Goal: Contribute content

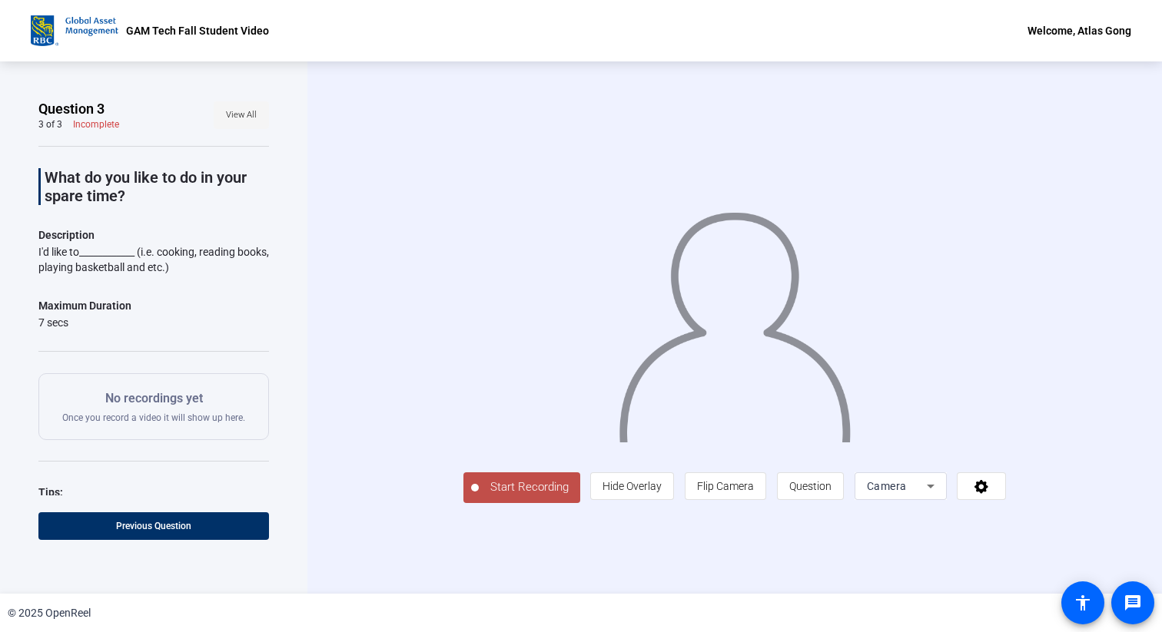
click at [250, 113] on span "View All" at bounding box center [241, 115] width 31 height 23
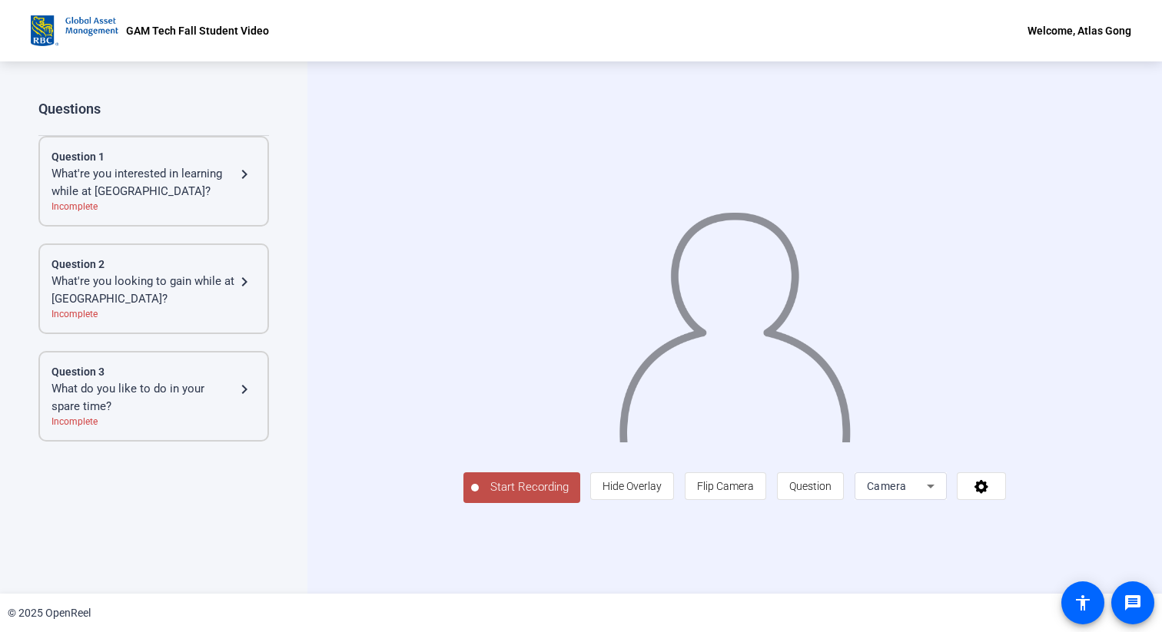
click at [245, 180] on mat-icon "navigate_next" at bounding box center [244, 174] width 18 height 18
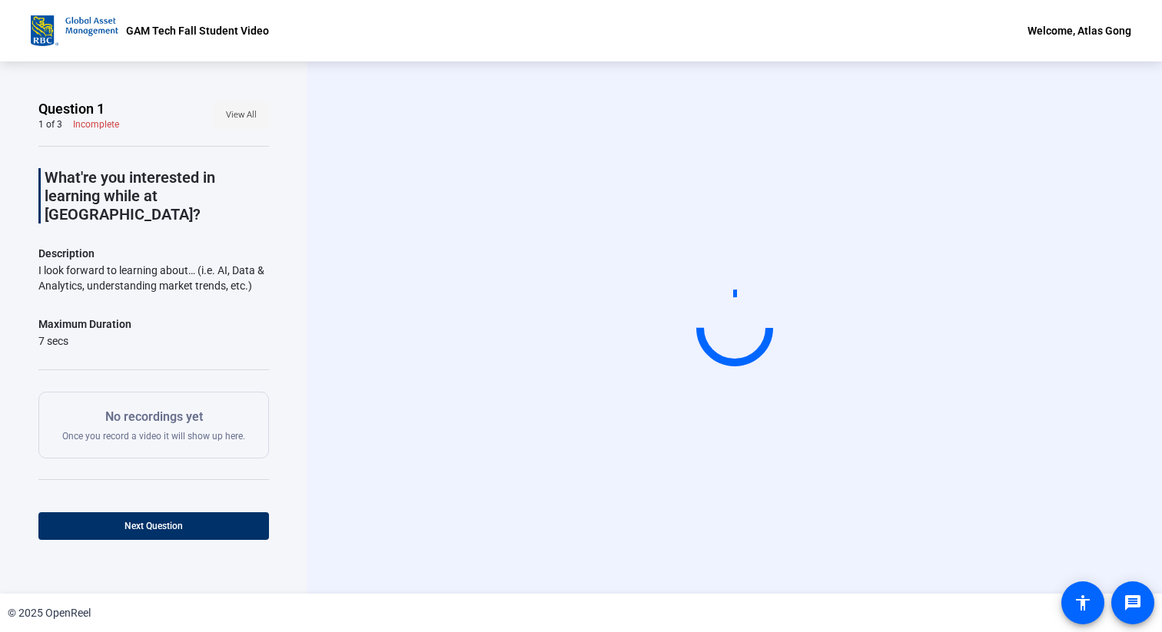
click at [247, 113] on span "View All" at bounding box center [241, 115] width 31 height 23
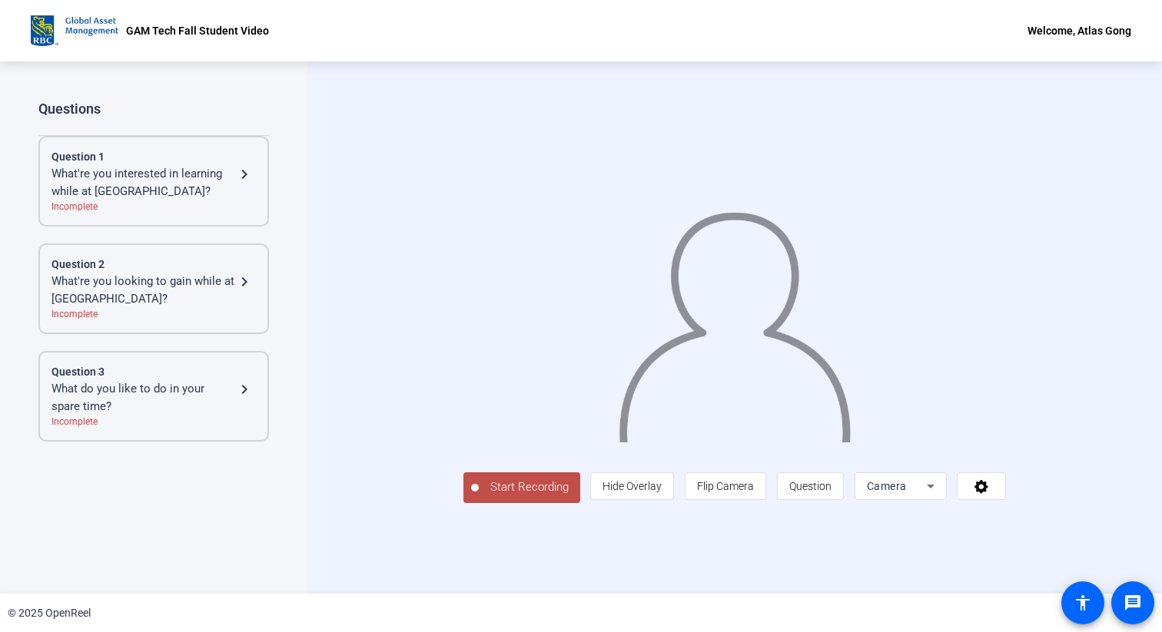
click at [229, 164] on div "Question 1" at bounding box center [153, 157] width 204 height 16
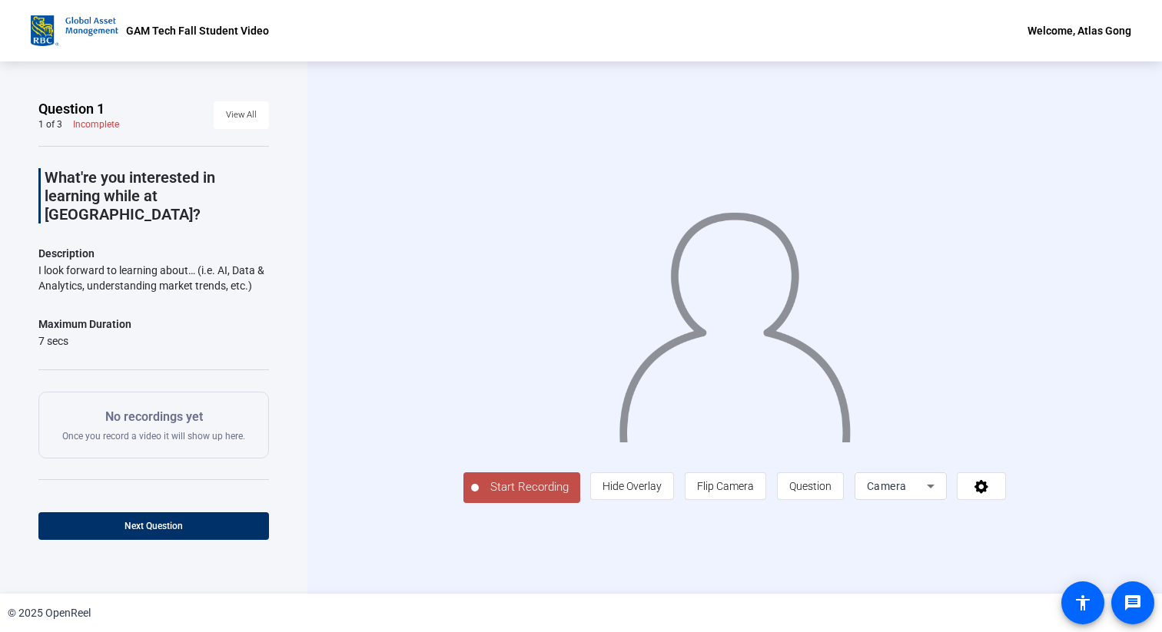
click at [164, 244] on p "Description" at bounding box center [153, 253] width 230 height 18
click at [162, 263] on div "I look forward to learning about… (i.e. AI, Data & Analytics, understanding mar…" at bounding box center [153, 278] width 230 height 31
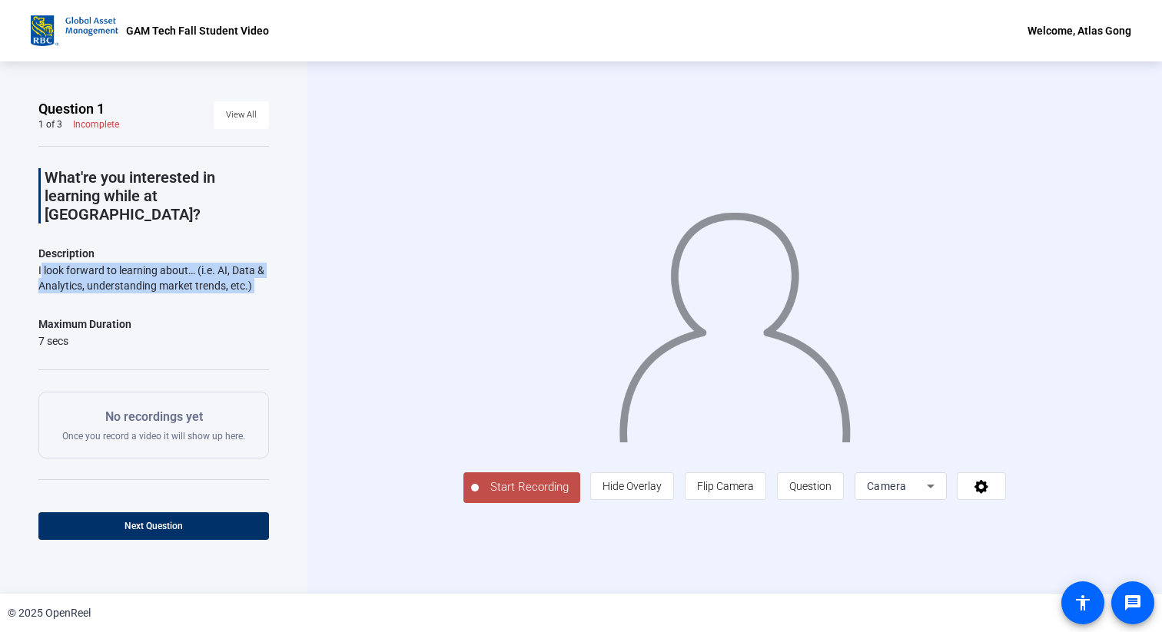
click at [162, 263] on div "I look forward to learning about… (i.e. AI, Data & Analytics, understanding mar…" at bounding box center [153, 278] width 230 height 31
click at [224, 112] on span at bounding box center [241, 115] width 55 height 37
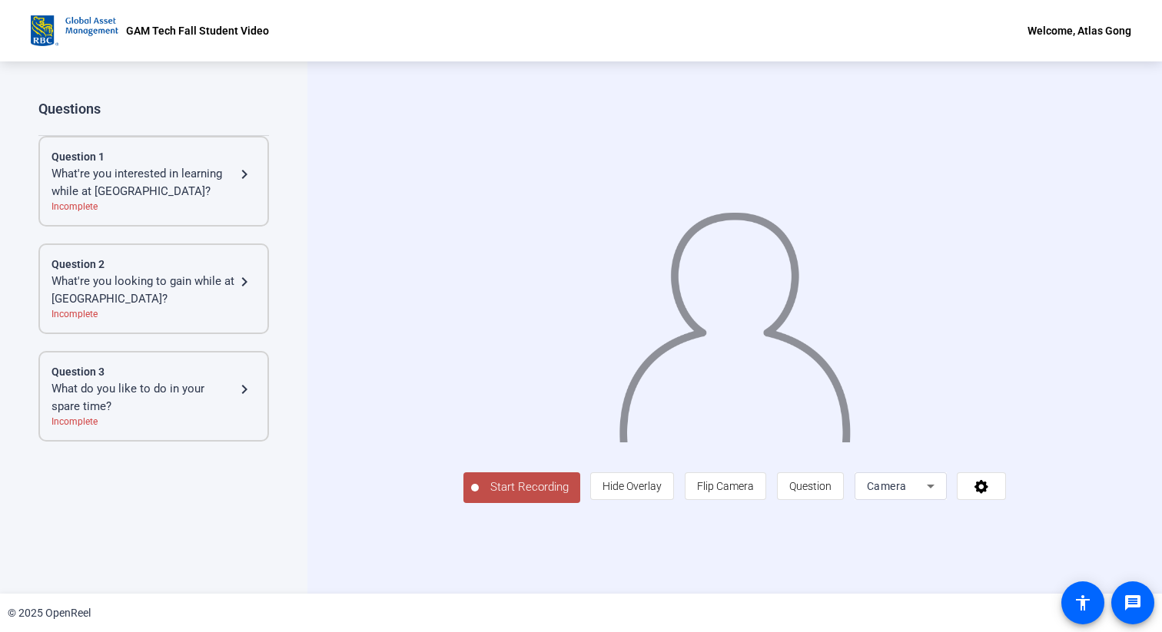
click at [175, 253] on div "Question 2 What're you looking to gain while at GAM Tech? navigate_next Incompl…" at bounding box center [153, 289] width 230 height 91
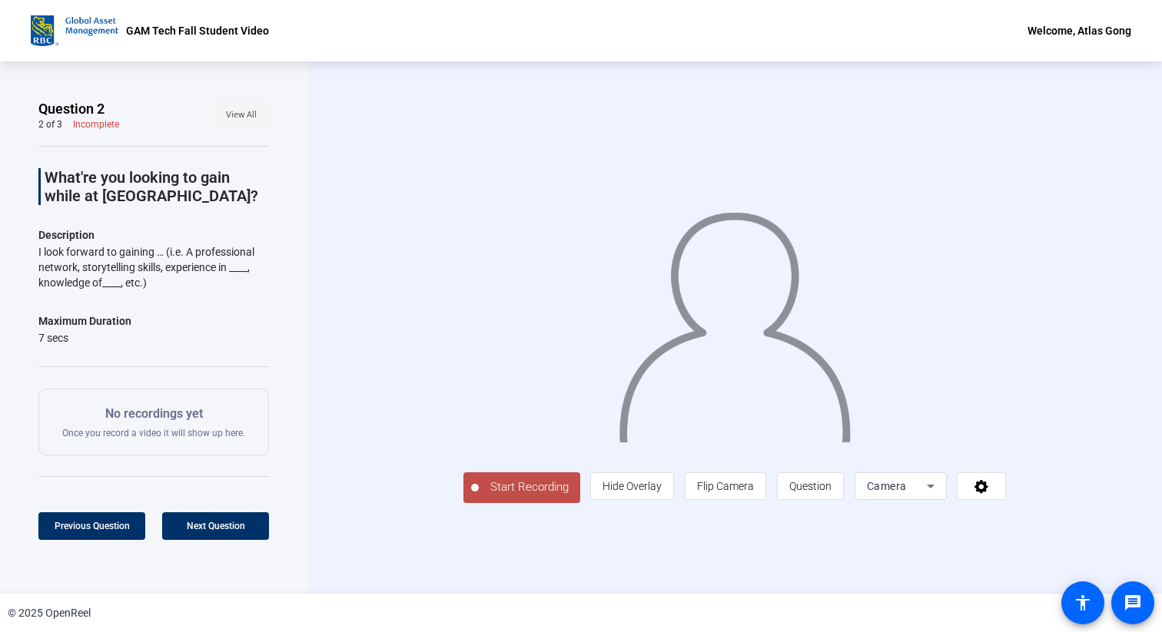
click at [240, 120] on span "View All" at bounding box center [241, 115] width 31 height 23
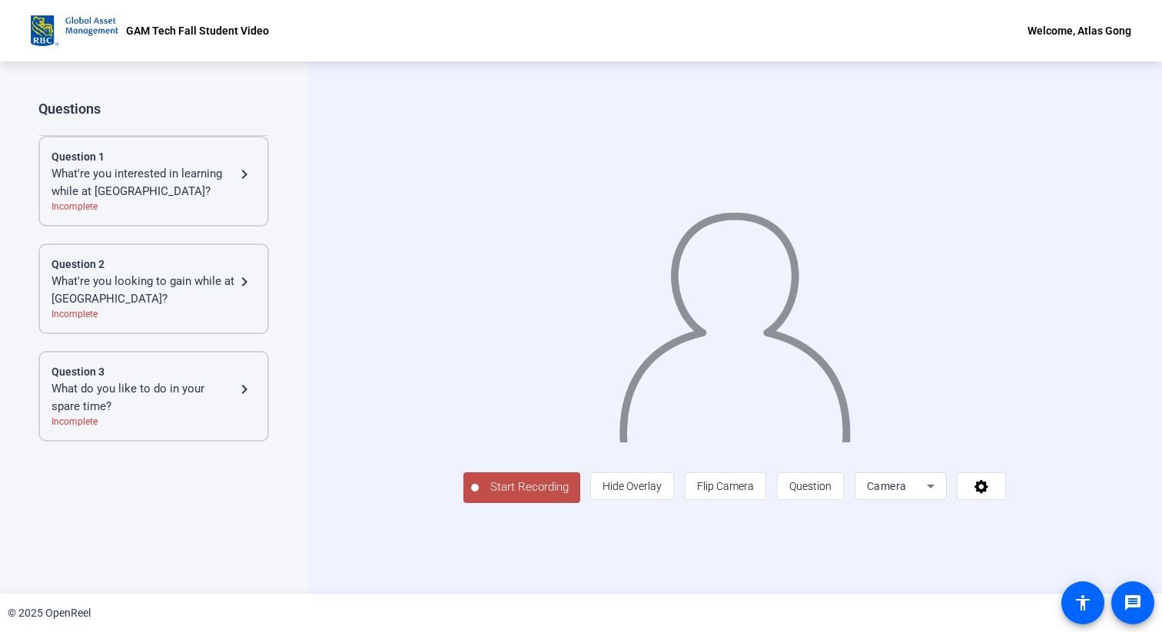
click at [159, 402] on div "What do you like to do in your spare time?" at bounding box center [143, 397] width 184 height 35
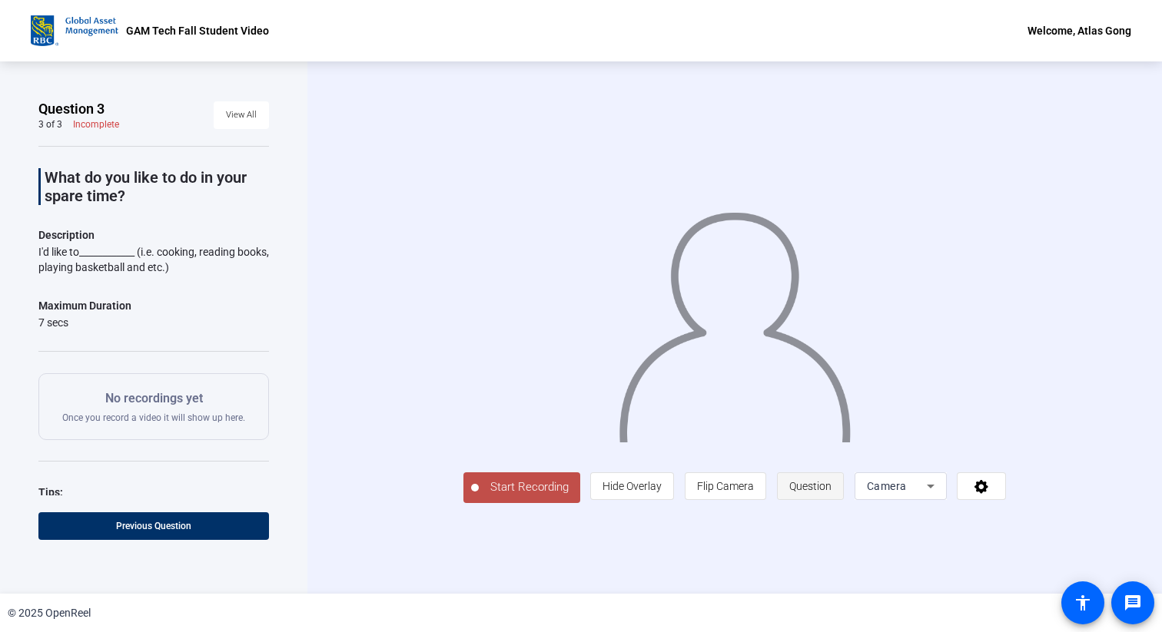
click at [831, 501] on span "Question" at bounding box center [810, 486] width 42 height 29
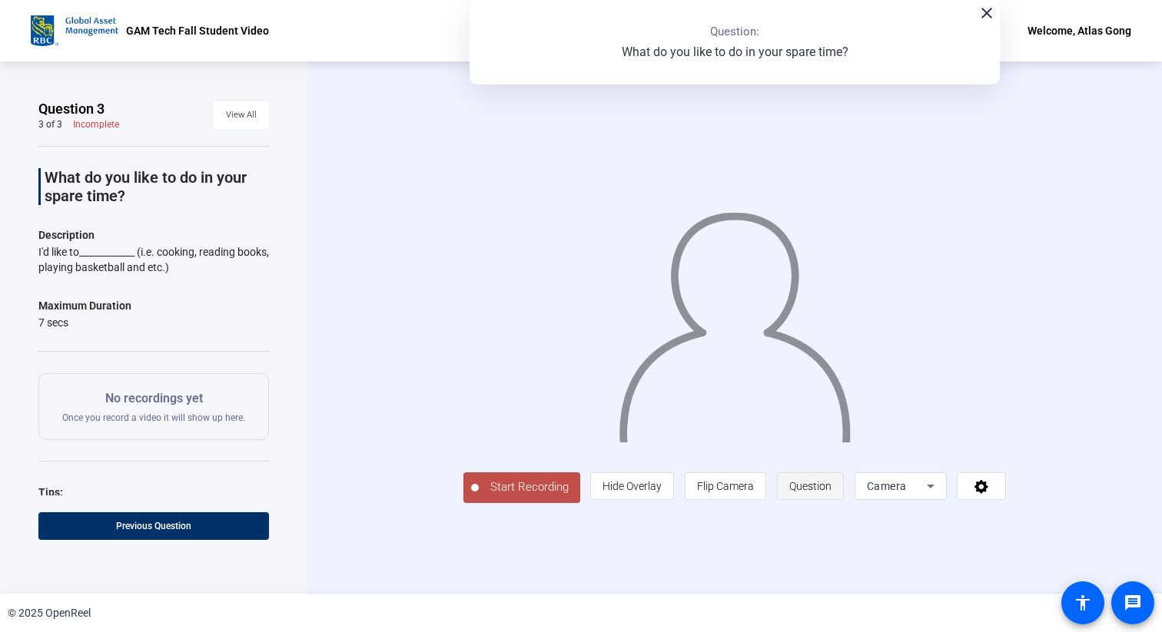
click at [831, 501] on span "Question" at bounding box center [810, 486] width 42 height 29
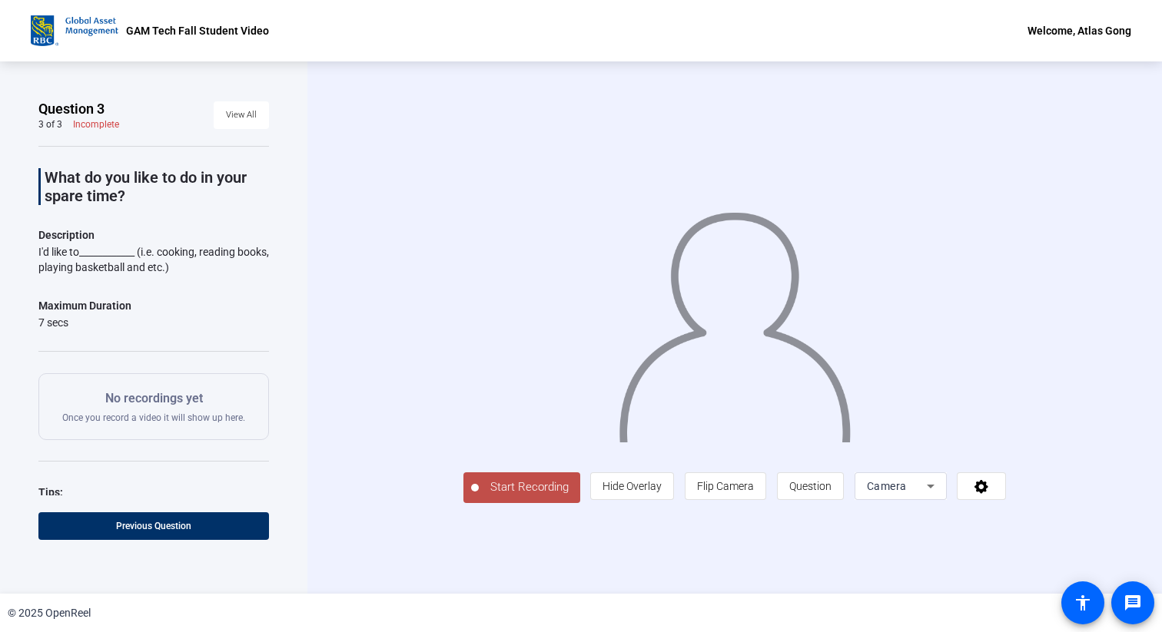
click at [940, 496] on icon at bounding box center [930, 486] width 18 height 18
click at [1069, 534] on div at bounding box center [581, 316] width 1162 height 632
click at [988, 494] on icon at bounding box center [981, 487] width 14 height 14
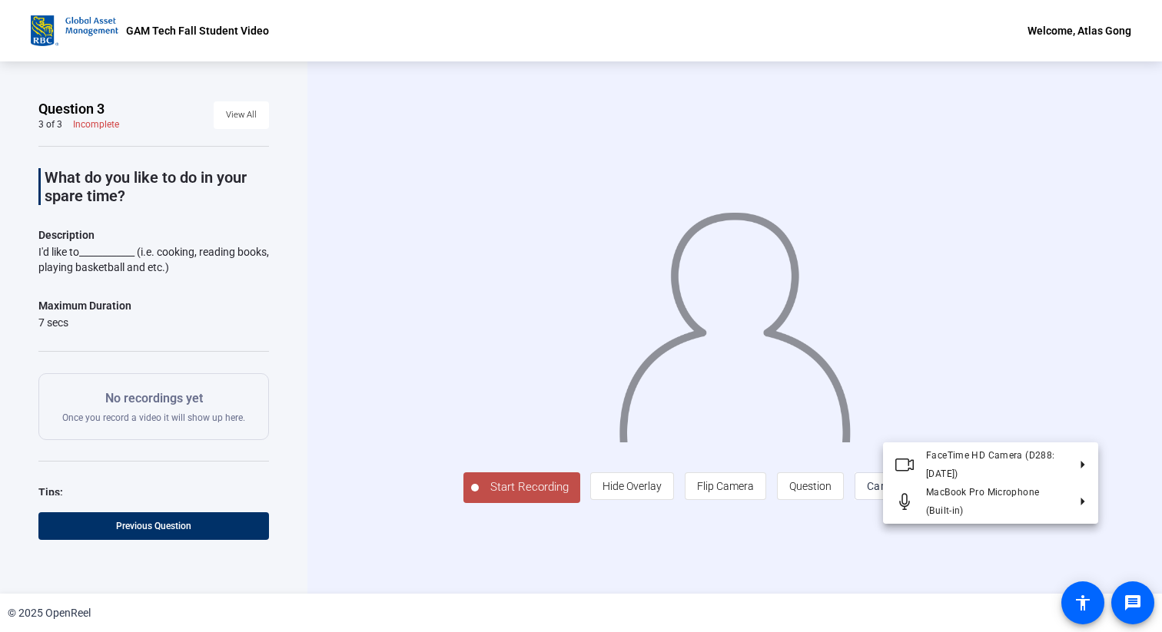
click at [1069, 535] on div at bounding box center [581, 316] width 1162 height 632
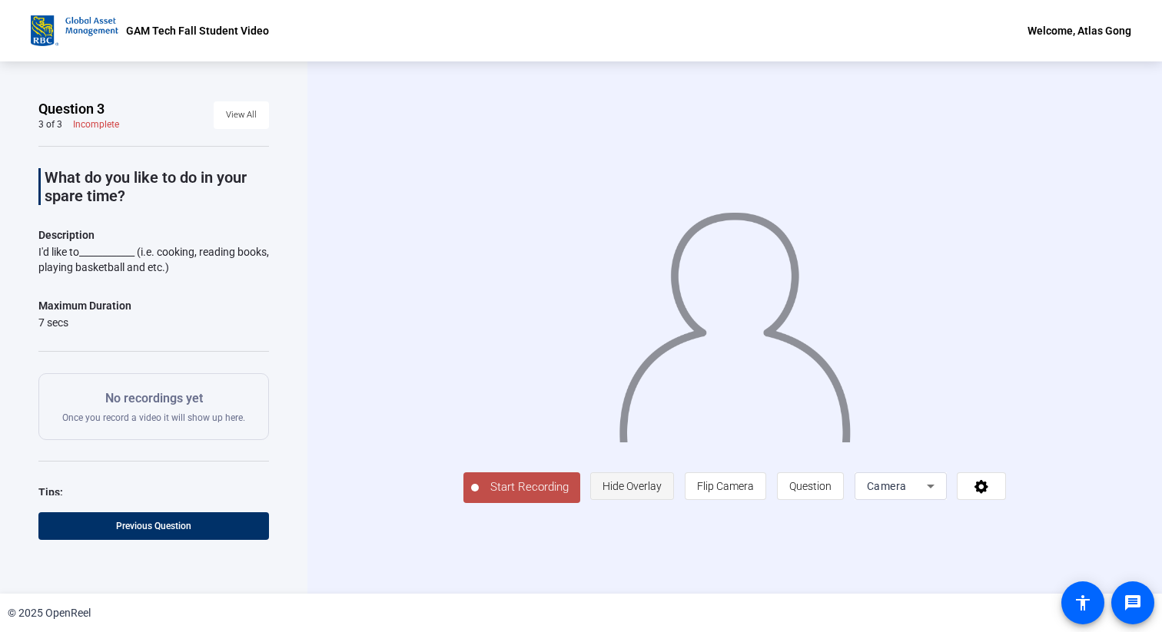
click at [661, 501] on span "Hide Overlay" at bounding box center [631, 486] width 59 height 29
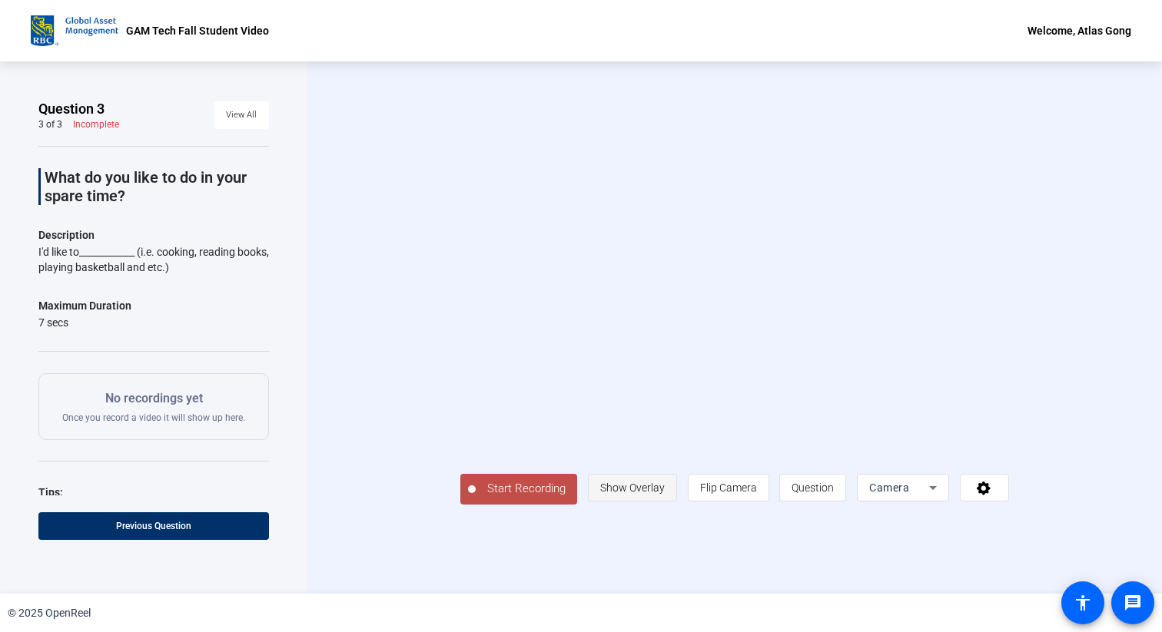
click at [665, 502] on span "Show Overlay" at bounding box center [632, 487] width 65 height 29
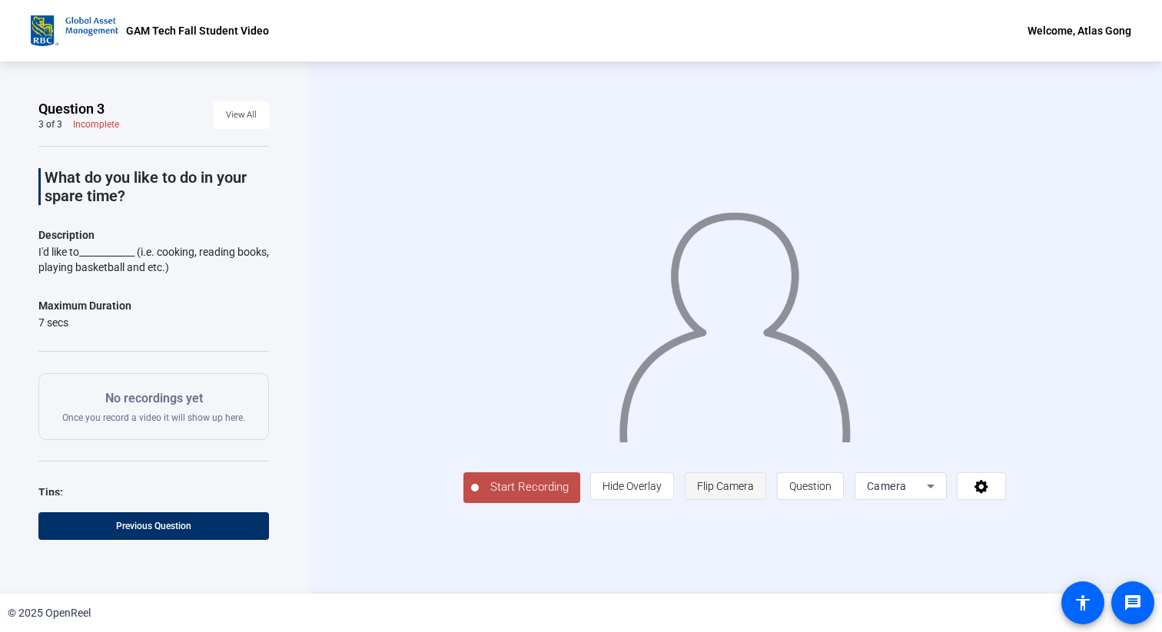
click at [754, 492] on span "Flip Camera" at bounding box center [725, 486] width 57 height 12
click at [681, 584] on div "Start Recording person Hide Overlay flip Flip Camera question_mark Question Cam…" at bounding box center [734, 327] width 854 height 532
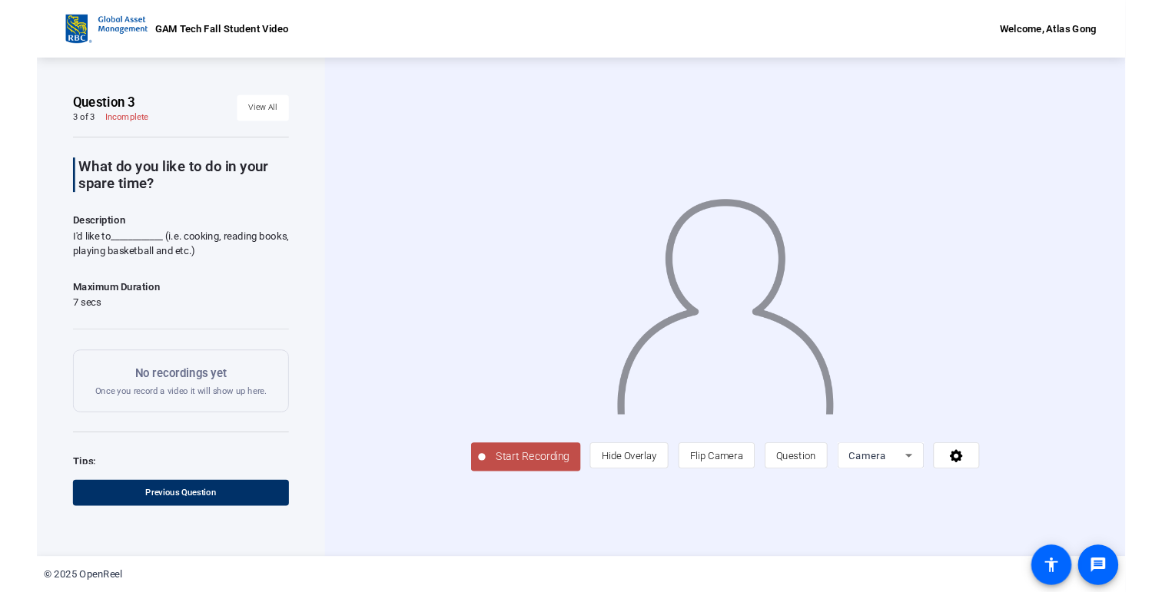
scroll to position [63, 0]
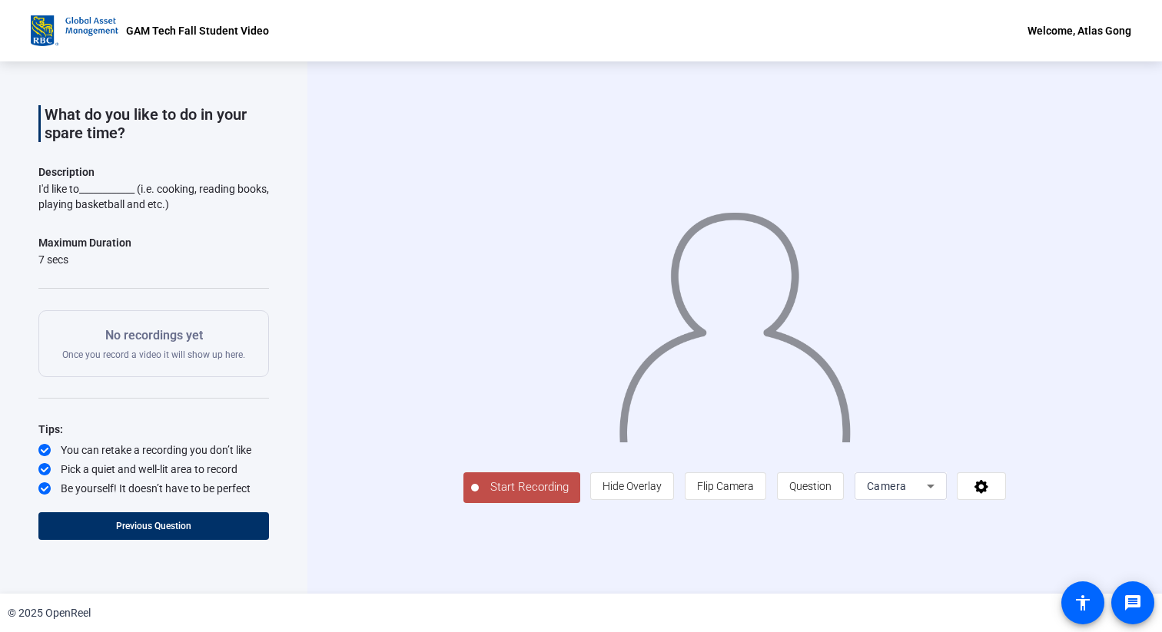
click at [48, 448] on icon at bounding box center [44, 450] width 12 height 12
click at [44, 463] on icon at bounding box center [44, 469] width 12 height 12
click at [175, 521] on span "Previous Question" at bounding box center [153, 526] width 75 height 11
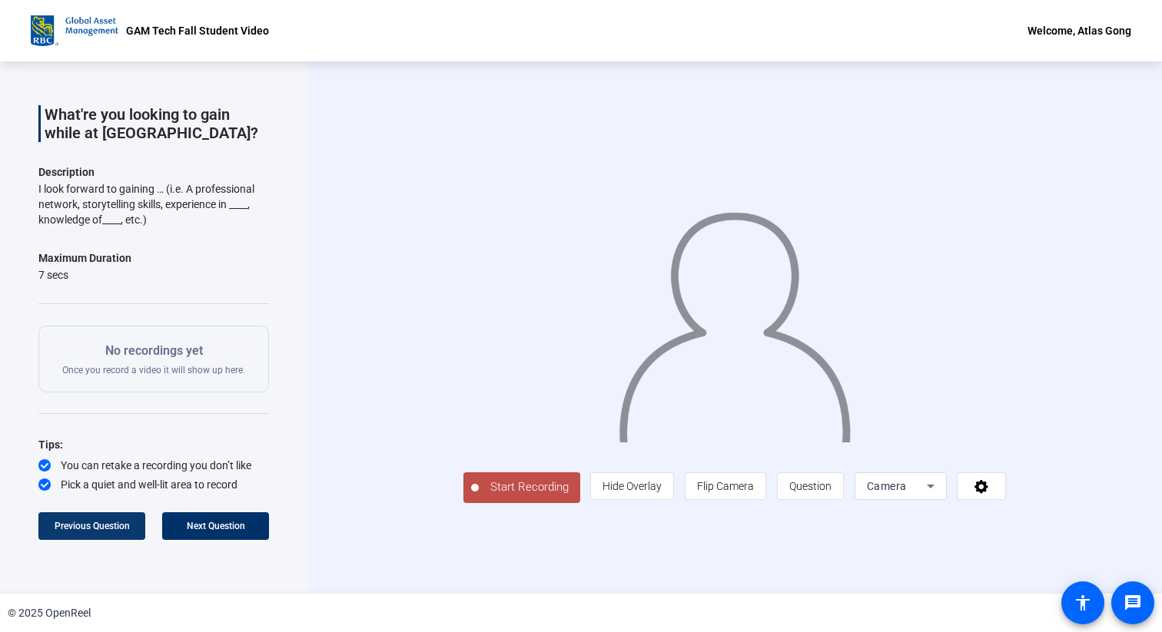
click at [119, 524] on span "Previous Question" at bounding box center [92, 526] width 75 height 11
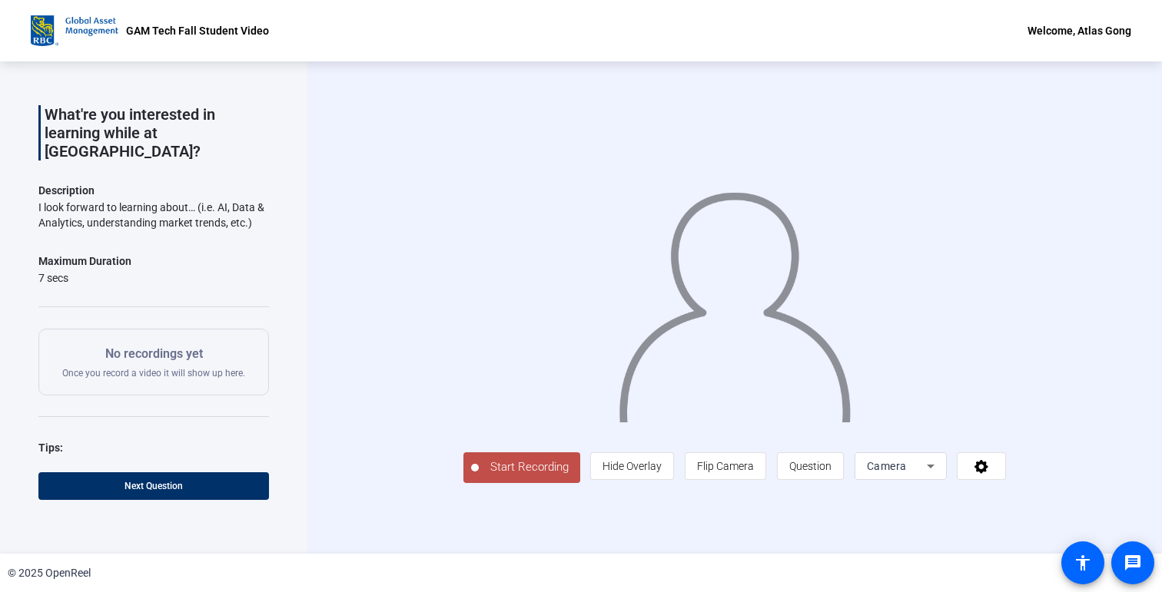
click at [340, 264] on div "Start Recording person Hide Overlay flip Flip Camera question_mark Question Cam…" at bounding box center [734, 307] width 854 height 492
click at [217, 491] on span at bounding box center [153, 486] width 230 height 37
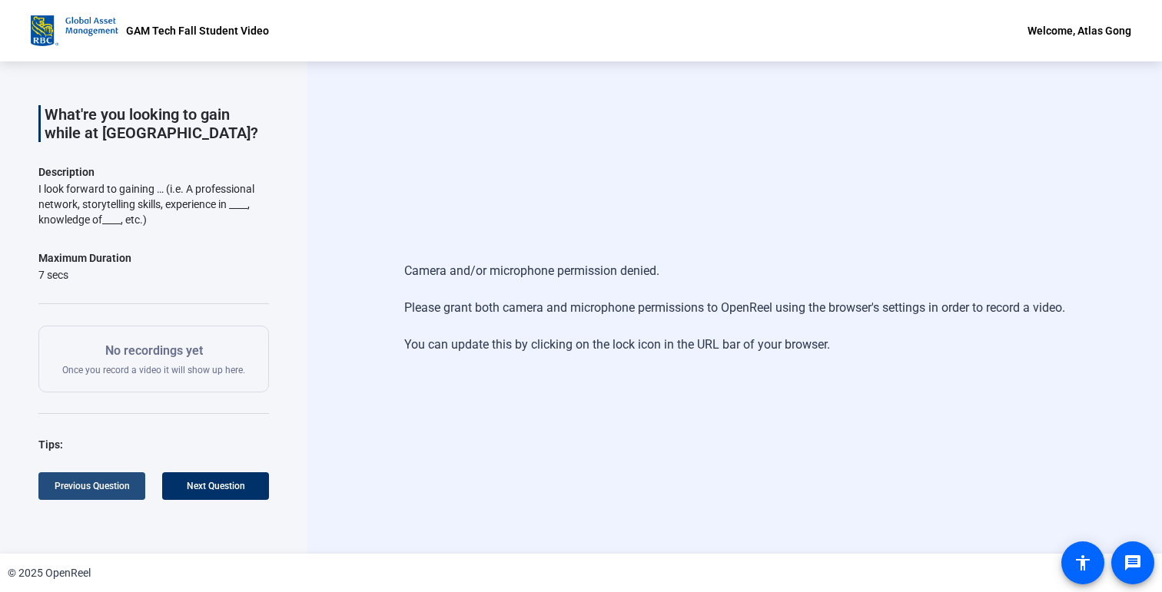
click at [101, 478] on span at bounding box center [91, 486] width 107 height 37
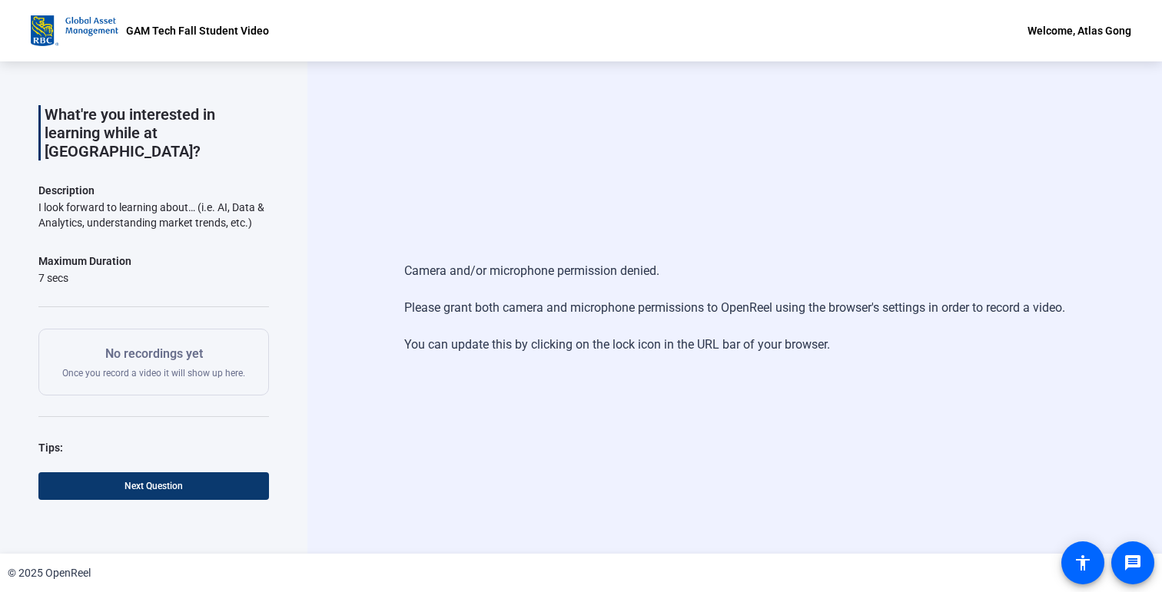
click at [230, 476] on span at bounding box center [153, 486] width 230 height 37
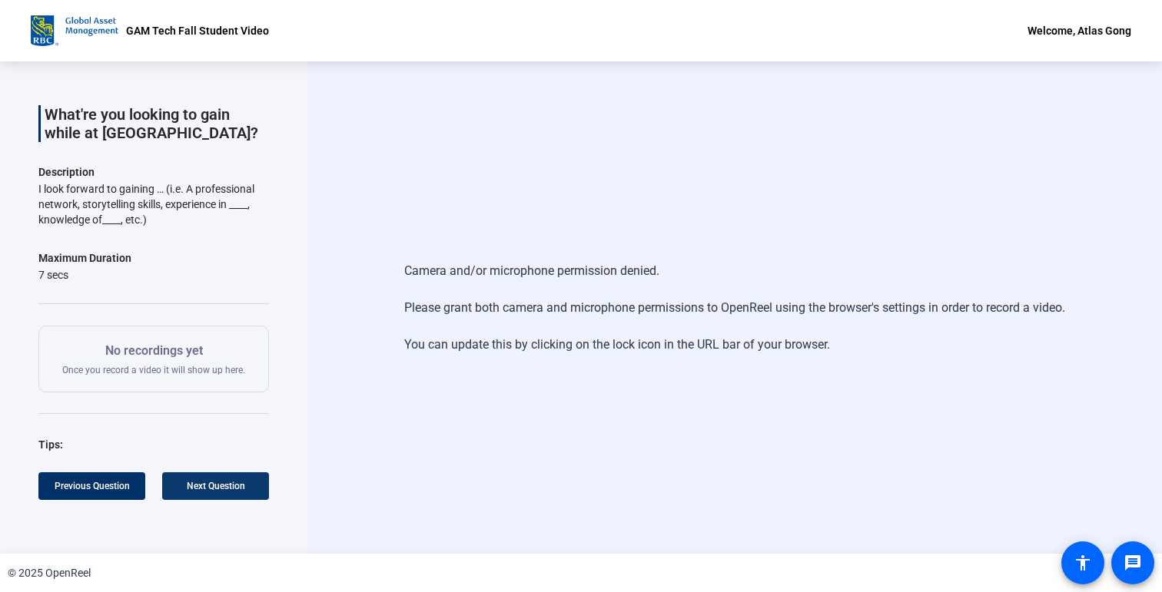
click at [230, 476] on span at bounding box center [215, 486] width 107 height 37
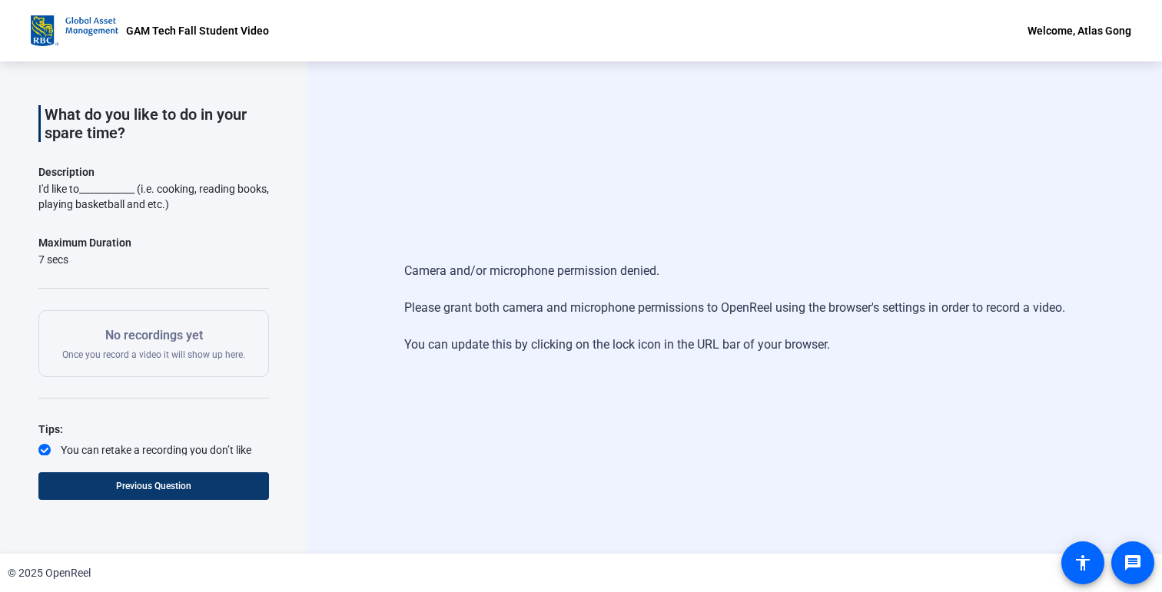
click at [154, 492] on span "Previous Question" at bounding box center [153, 486] width 75 height 12
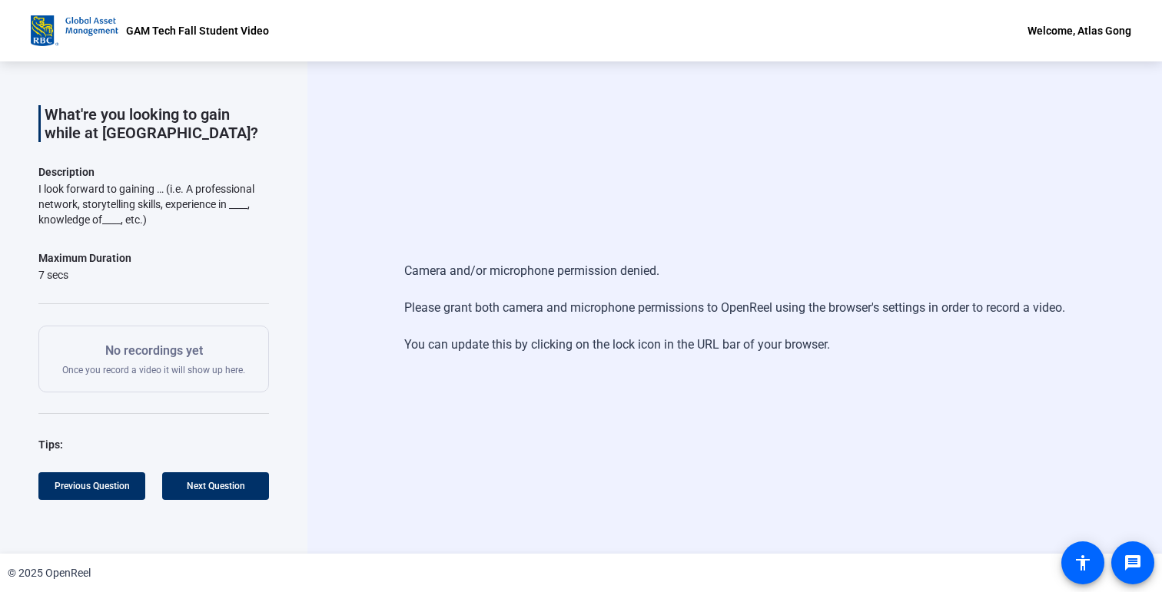
click at [305, 525] on div "Question 2 2 of 3 Incomplete View All What're you looking to gain while at GAM …" at bounding box center [153, 307] width 307 height 492
click at [80, 486] on span "Previous Question" at bounding box center [92, 486] width 75 height 11
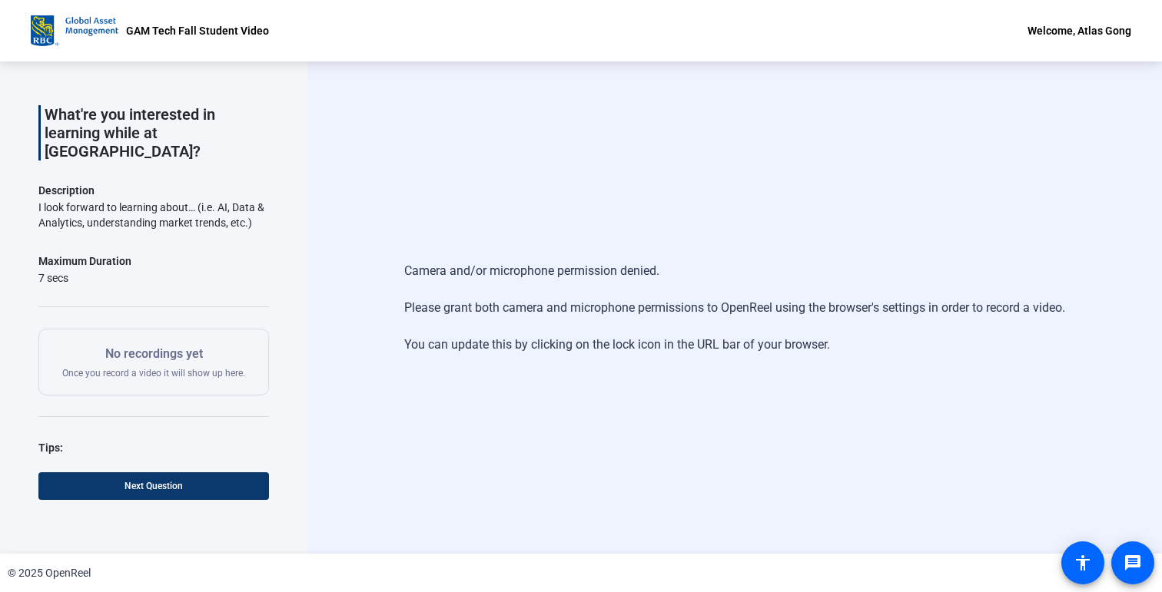
click at [169, 490] on span "Next Question" at bounding box center [153, 486] width 58 height 11
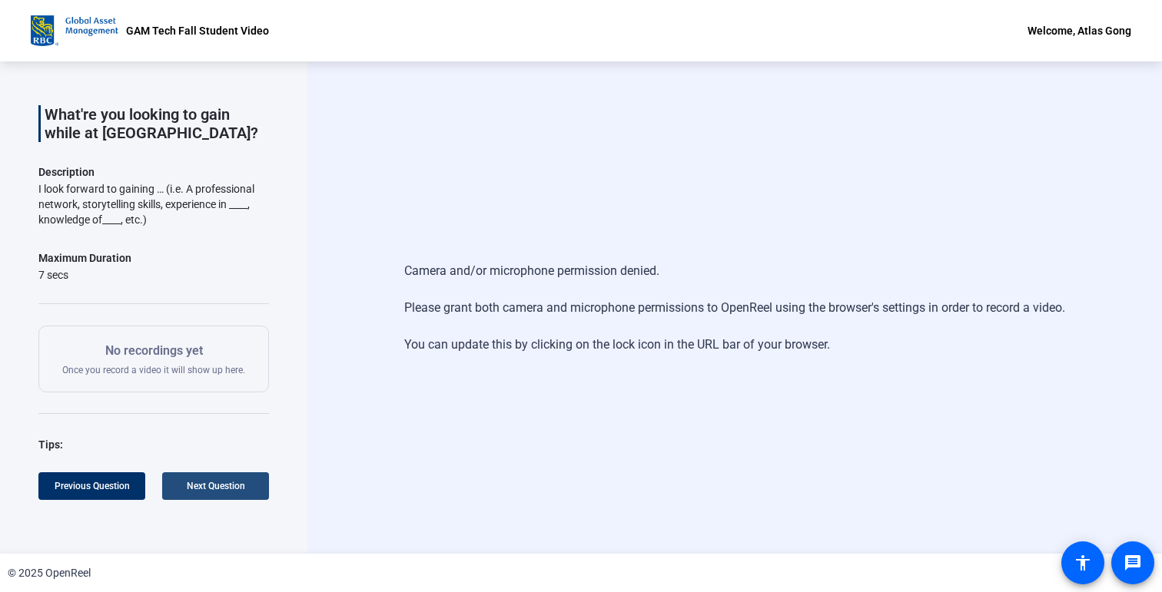
click at [245, 484] on span at bounding box center [215, 486] width 107 height 37
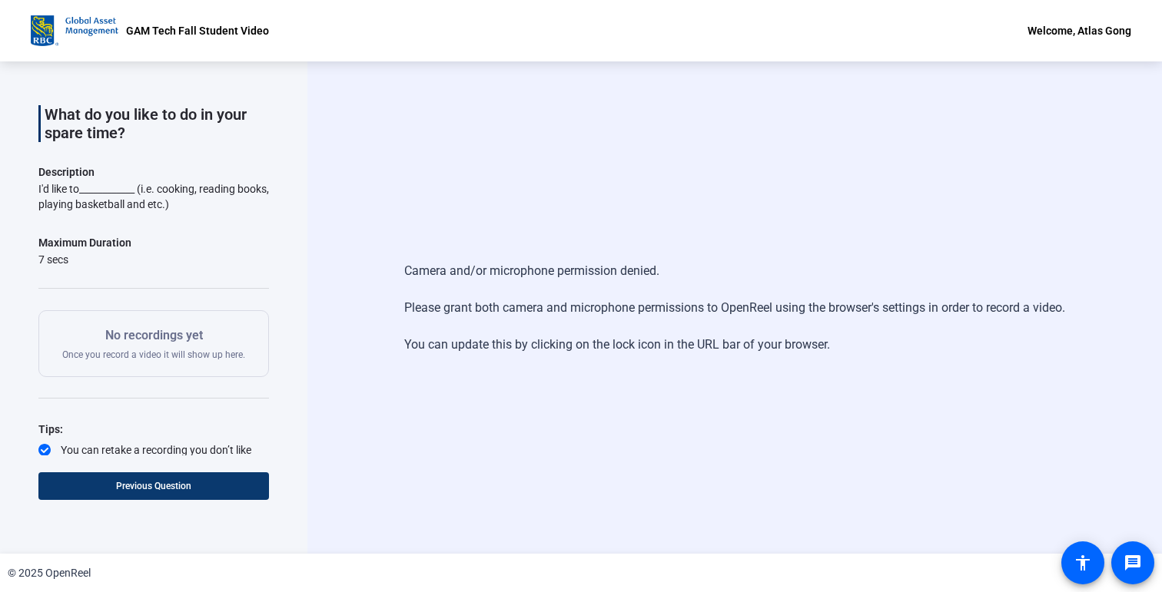
click at [207, 484] on span at bounding box center [153, 486] width 230 height 37
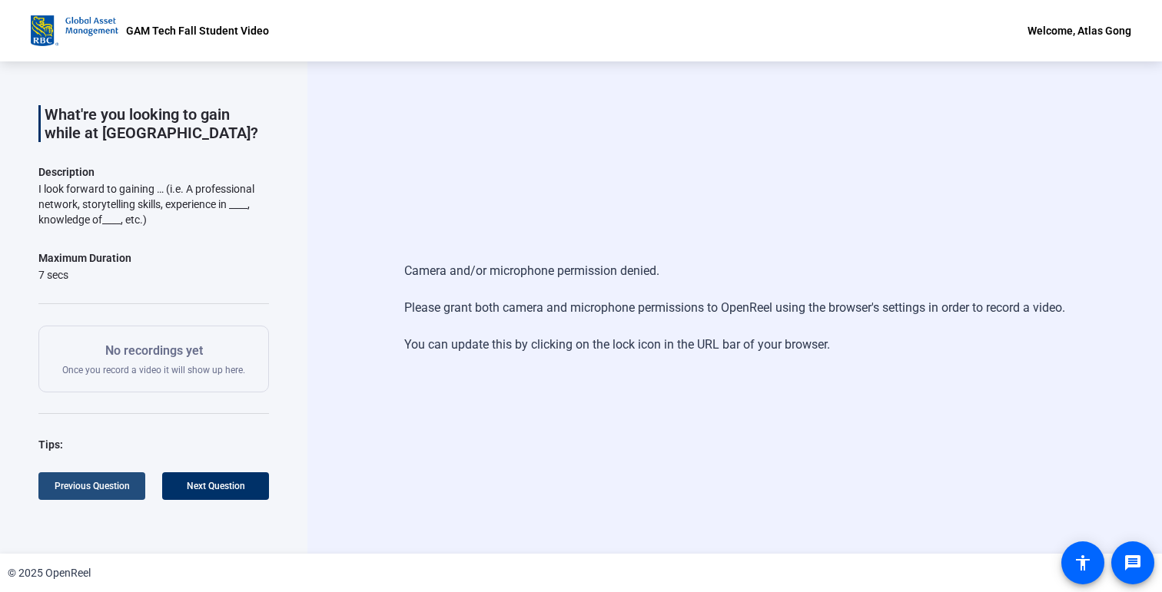
click at [207, 484] on span "Next Question" at bounding box center [216, 486] width 58 height 11
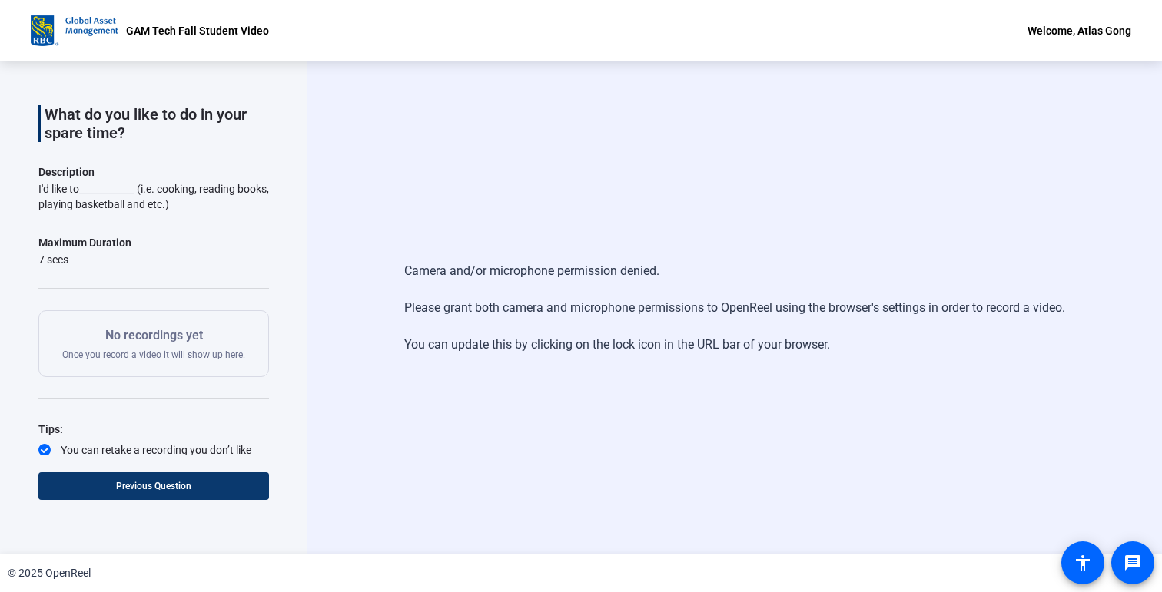
click at [207, 484] on span at bounding box center [153, 486] width 230 height 37
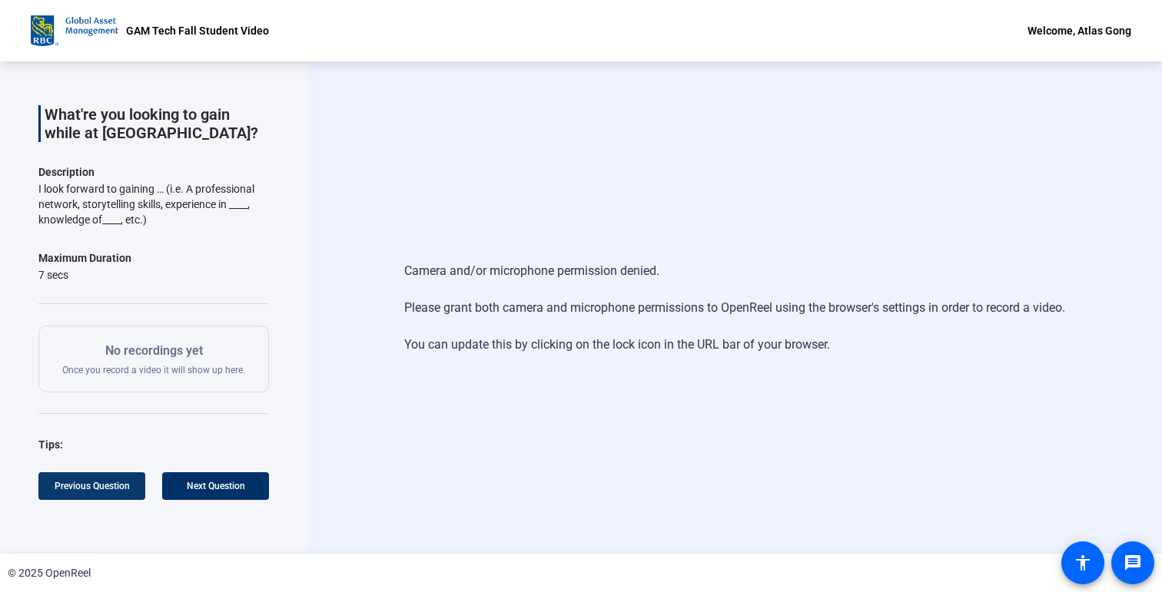
click at [127, 492] on span at bounding box center [91, 486] width 107 height 37
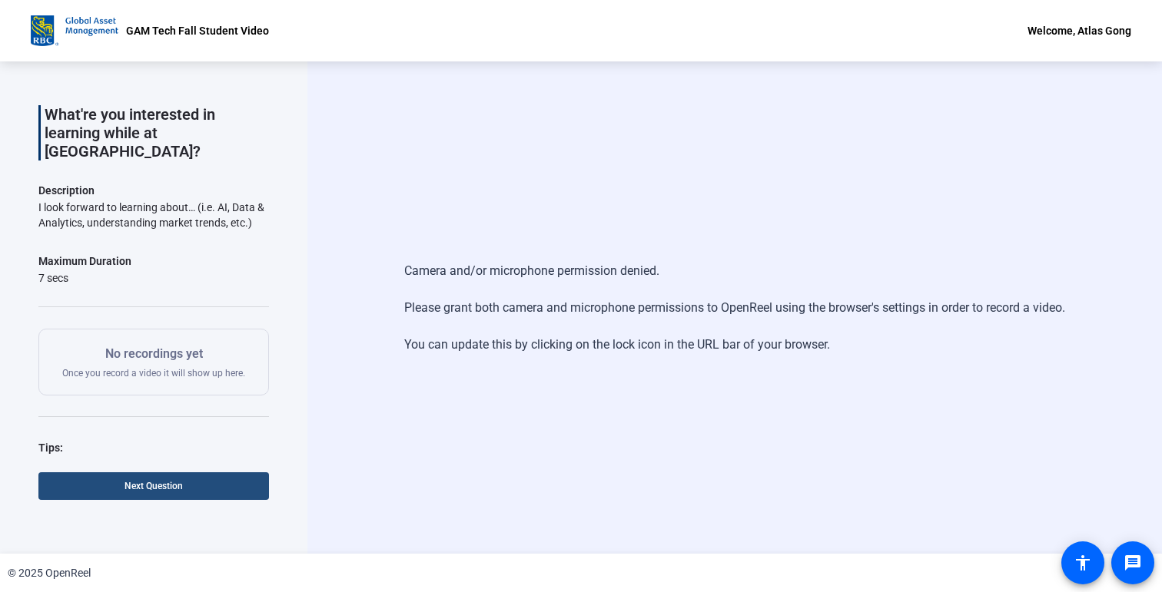
click at [128, 482] on span "Next Question" at bounding box center [153, 486] width 58 height 11
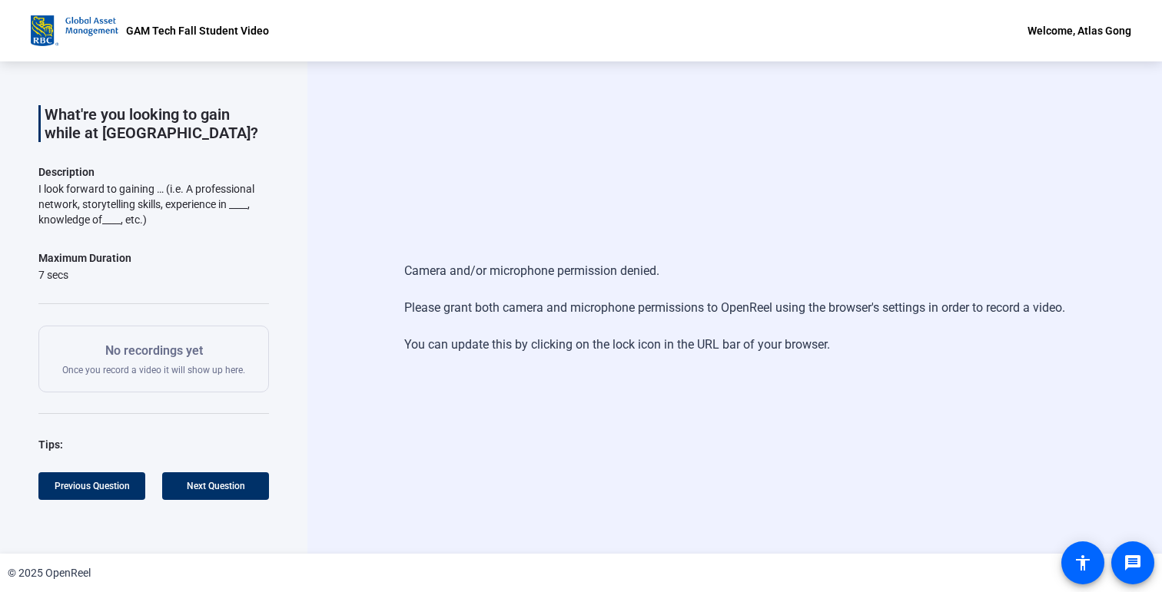
click at [90, 456] on div "Question 2 2 of 3 Incomplete View All What're you looking to gain while at GAM …" at bounding box center [153, 308] width 230 height 416
click at [82, 497] on span at bounding box center [91, 486] width 107 height 37
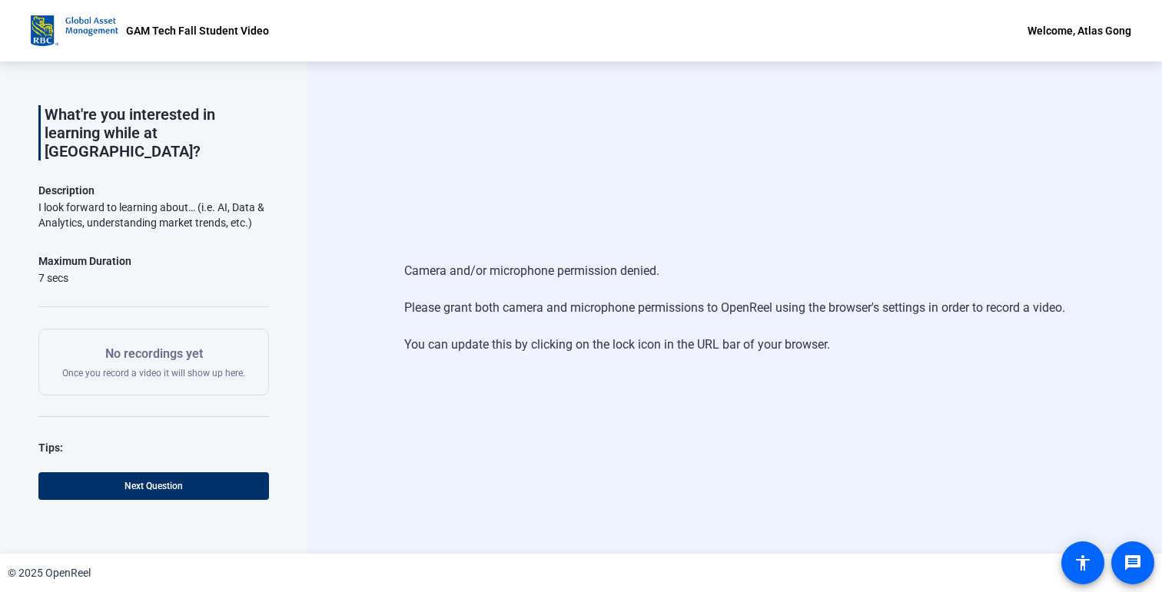
click at [161, 537] on div "Question 1 1 of 3 Incomplete View All What're you interested in learning while …" at bounding box center [153, 307] width 307 height 492
